Goal: Task Accomplishment & Management: Complete application form

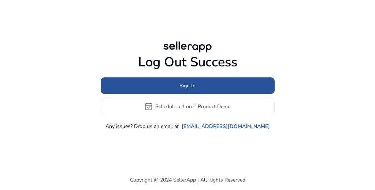
click at [219, 88] on span at bounding box center [188, 86] width 174 height 18
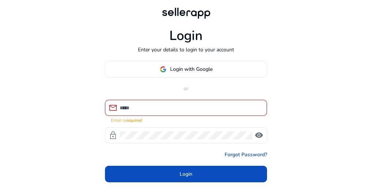
type input "**********"
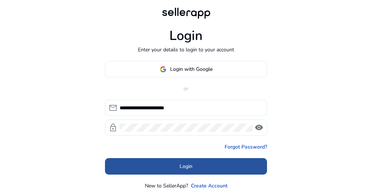
click at [169, 160] on span at bounding box center [186, 166] width 162 height 18
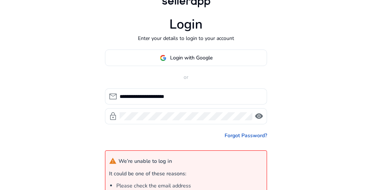
scroll to position [15, 0]
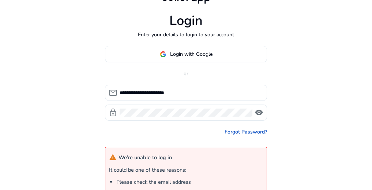
click at [262, 113] on span "visibility" at bounding box center [259, 112] width 9 height 9
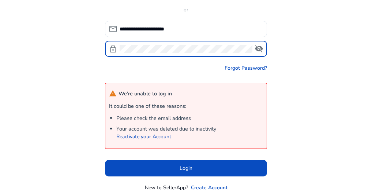
scroll to position [83, 0]
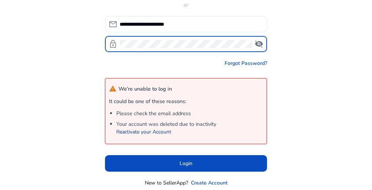
click at [145, 133] on link "Reactivate your Account" at bounding box center [143, 131] width 55 height 7
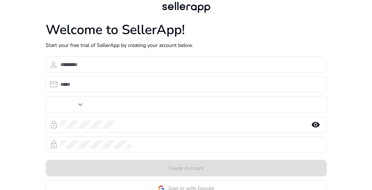
type input "**"
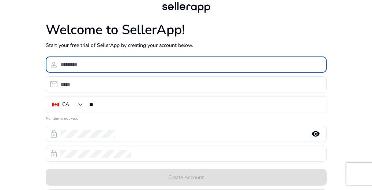
click at [215, 66] on input at bounding box center [190, 64] width 261 height 8
type input "**********"
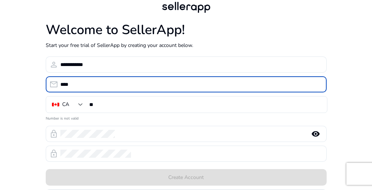
type input "****"
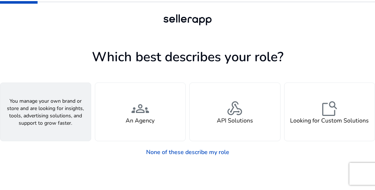
click at [57, 107] on div "person A Seller" at bounding box center [45, 112] width 90 height 58
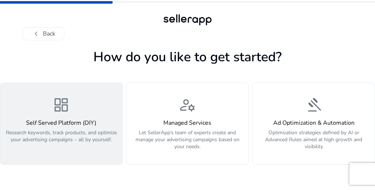
click at [59, 115] on div "dashboard Self Served Platform (DIY) Research keywords, track products, and opt…" at bounding box center [61, 123] width 113 height 55
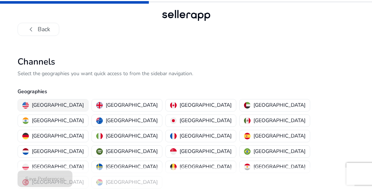
click at [42, 101] on p "[GEOGRAPHIC_DATA]" at bounding box center [58, 105] width 52 height 8
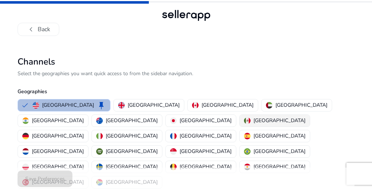
click at [254, 116] on p "[GEOGRAPHIC_DATA]" at bounding box center [280, 120] width 52 height 8
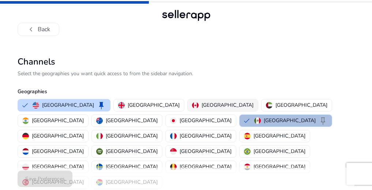
click at [202, 101] on p "[GEOGRAPHIC_DATA]" at bounding box center [228, 105] width 52 height 8
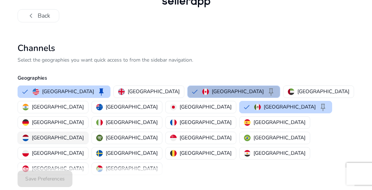
scroll to position [47, 0]
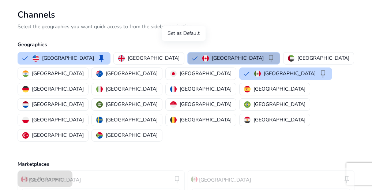
click at [267, 54] on span "keep" at bounding box center [271, 58] width 9 height 9
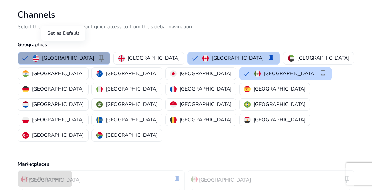
click at [97, 54] on span "keep" at bounding box center [101, 58] width 9 height 9
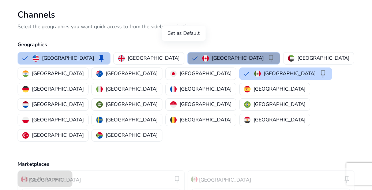
click at [267, 54] on span "keep" at bounding box center [271, 58] width 9 height 9
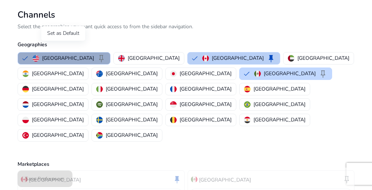
click at [97, 54] on span "keep" at bounding box center [101, 58] width 9 height 9
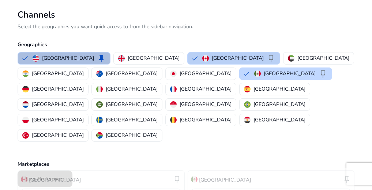
click at [188, 52] on button "Canada keep" at bounding box center [234, 58] width 92 height 12
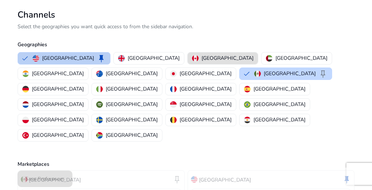
click at [202, 54] on p "[GEOGRAPHIC_DATA]" at bounding box center [228, 58] width 52 height 8
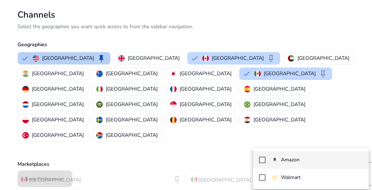
click at [292, 160] on p "Amazon" at bounding box center [290, 160] width 19 height 8
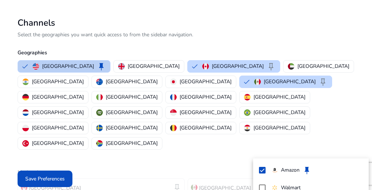
click at [45, 181] on div at bounding box center [186, 95] width 372 height 190
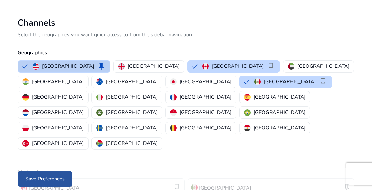
click at [25, 179] on span "Save Preferences" at bounding box center [45, 179] width 40 height 8
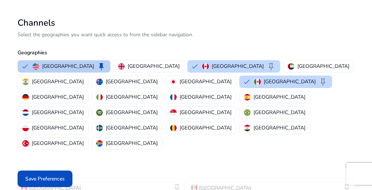
scroll to position [1, 0]
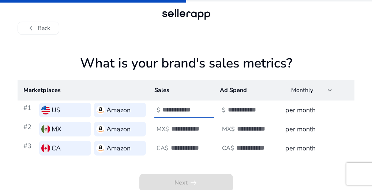
click at [197, 108] on input "number" at bounding box center [187, 109] width 49 height 8
click at [205, 106] on input "*" at bounding box center [187, 109] width 49 height 8
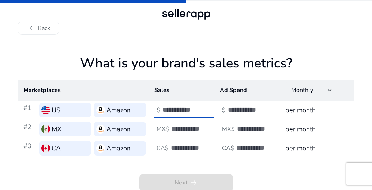
type input "*"
click at [205, 106] on input "*" at bounding box center [187, 109] width 49 height 8
type input "******"
click at [177, 126] on input "number" at bounding box center [195, 128] width 49 height 8
type input "******"
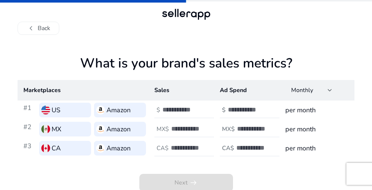
click at [169, 138] on td "CA$" at bounding box center [182, 147] width 66 height 19
click at [171, 144] on input "number" at bounding box center [195, 147] width 49 height 8
type input "*****"
click at [253, 108] on input "number" at bounding box center [252, 109] width 49 height 8
click at [277, 106] on input "*" at bounding box center [252, 109] width 49 height 8
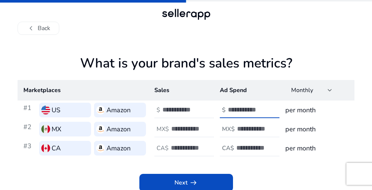
click at [277, 106] on input "*" at bounding box center [252, 109] width 49 height 8
type input "*"
click at [277, 106] on input "*" at bounding box center [252, 109] width 49 height 8
click at [279, 131] on input "number" at bounding box center [261, 128] width 49 height 8
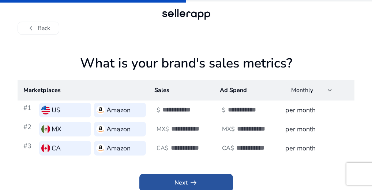
click at [224, 178] on span at bounding box center [186, 183] width 94 height 18
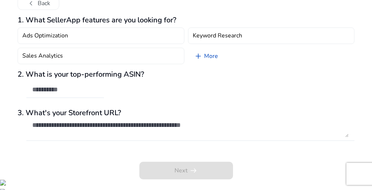
scroll to position [0, 0]
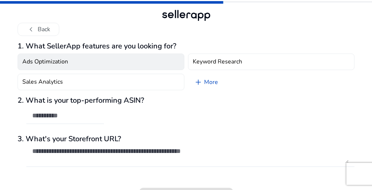
click at [104, 70] on button "Ads Optimization" at bounding box center [101, 61] width 167 height 16
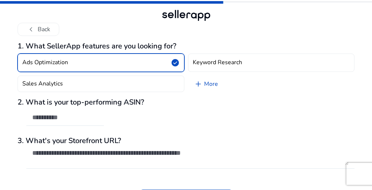
click at [113, 72] on button "Ads Optimization check_circle" at bounding box center [101, 62] width 167 height 18
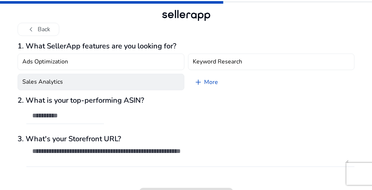
click at [109, 90] on button "Sales Analytics" at bounding box center [101, 82] width 167 height 16
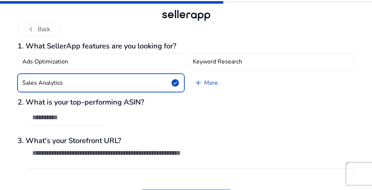
click at [99, 132] on div "2. What is your top-performing ASIN?" at bounding box center [186, 116] width 337 height 36
click at [69, 121] on input "text" at bounding box center [65, 117] width 66 height 8
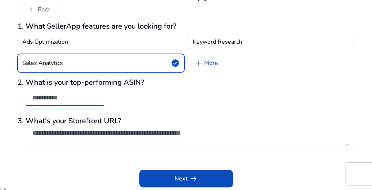
scroll to position [34, 0]
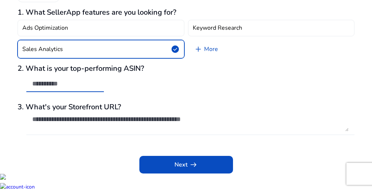
click at [57, 131] on textarea at bounding box center [190, 123] width 317 height 16
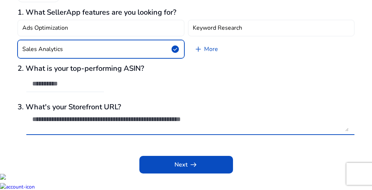
scroll to position [0, 0]
